Goal: Task Accomplishment & Management: Use online tool/utility

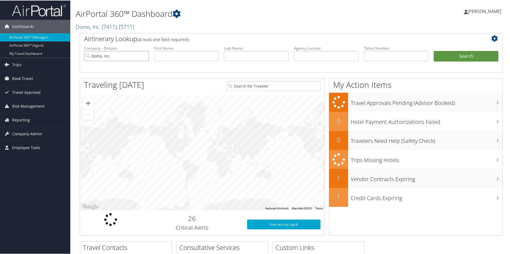
click at [144, 55] on input "Domo, Inc." at bounding box center [116, 55] width 65 height 10
click at [19, 119] on span "Reporting" at bounding box center [21, 120] width 18 height 14
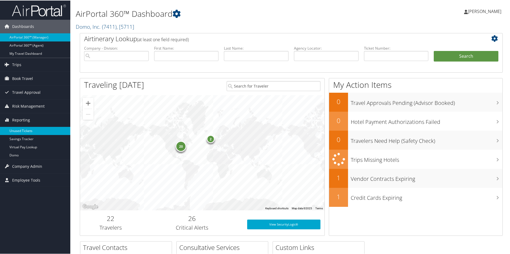
click at [20, 129] on link "Unused Tickets" at bounding box center [35, 130] width 70 height 8
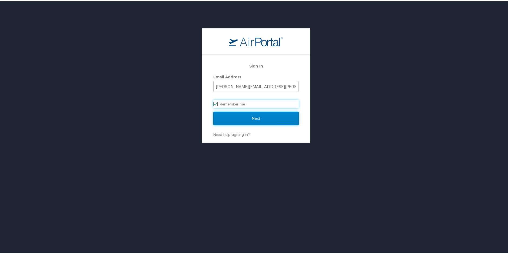
click at [269, 116] on input "Next" at bounding box center [256, 117] width 86 height 14
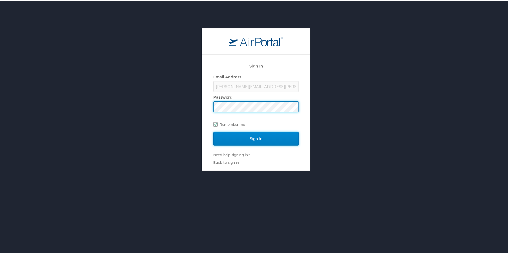
click at [272, 137] on input "Sign In" at bounding box center [256, 138] width 86 height 14
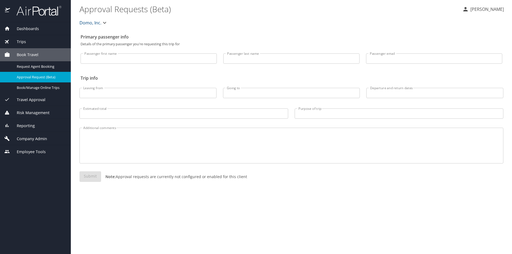
click at [22, 125] on span "Reporting" at bounding box center [22, 126] width 25 height 6
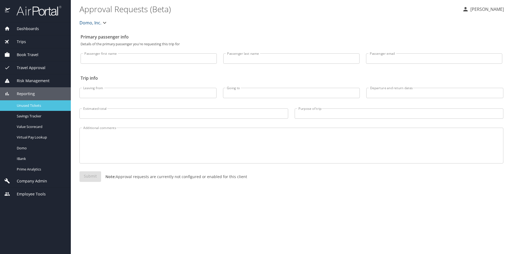
click at [27, 103] on span "Unused Tickets" at bounding box center [41, 105] width 48 height 5
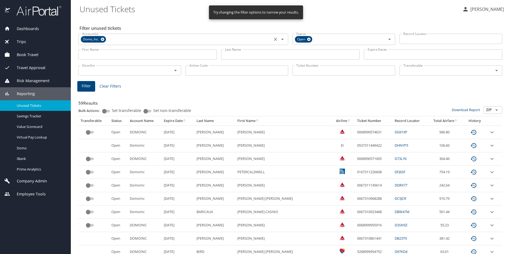
click at [104, 38] on icon at bounding box center [103, 39] width 4 height 6
click at [246, 56] on input "Last Name" at bounding box center [290, 54] width 139 height 10
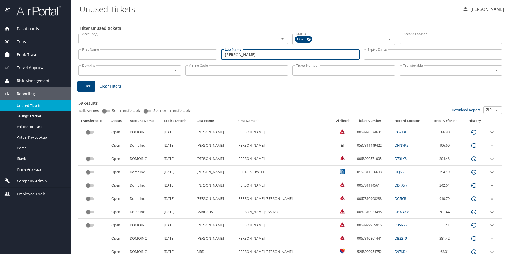
type input "blackham"
click at [217, 72] on input "Airline Code" at bounding box center [237, 70] width 103 height 10
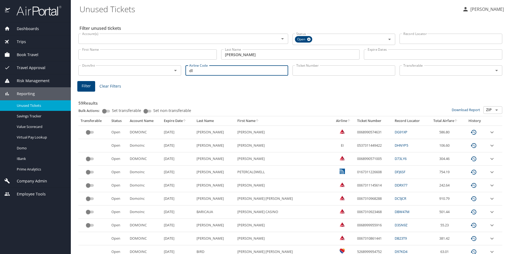
type input "dl"
click at [85, 84] on span "Filter" at bounding box center [86, 86] width 9 height 7
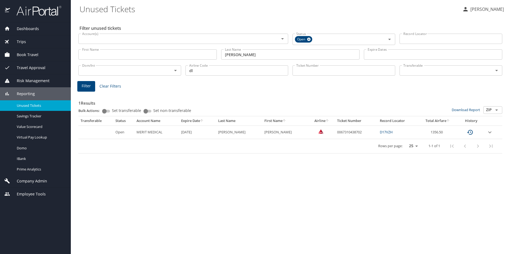
click at [291, 191] on div "Filter unused tickets Account(s) Account(s) Status Open Status Record Locator R…" at bounding box center [292, 135] width 424 height 236
click at [251, 100] on h3 "1 Results" at bounding box center [290, 101] width 424 height 9
click at [291, 211] on div "Filter unused tickets Account(s) Account(s) Status Open Status Record Locator R…" at bounding box center [292, 135] width 424 height 236
click at [490, 130] on icon "expand row" at bounding box center [490, 132] width 6 height 6
